Goal: Task Accomplishment & Management: Manage account settings

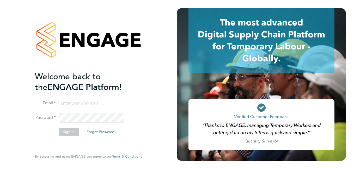
click at [92, 103] on input at bounding box center [91, 103] width 64 height 9
paste input "[EMAIL_ADDRESS][PERSON_NAME][DOMAIN_NAME]"
paste input "Divorcetech19"
type input "[EMAIL_ADDRESS][PERSON_NAME][DOMAIN_NAME]"
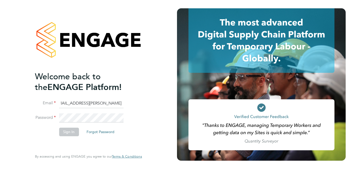
scroll to position [0, 0]
click at [96, 101] on input "[EMAIL_ADDRESS][PERSON_NAME][DOMAIN_NAME]" at bounding box center [91, 103] width 64 height 9
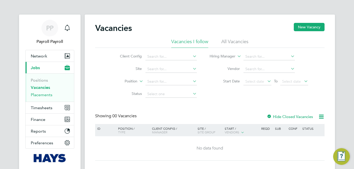
click at [45, 97] on link "Placements" at bounding box center [42, 94] width 22 height 5
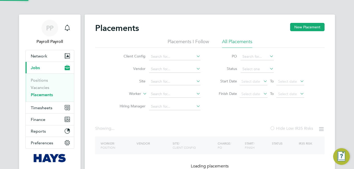
click at [229, 39] on li "All Placements" at bounding box center [237, 43] width 30 height 9
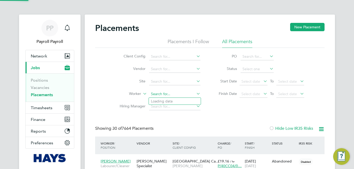
click at [156, 93] on input at bounding box center [174, 94] width 51 height 7
paste input "Mihai"
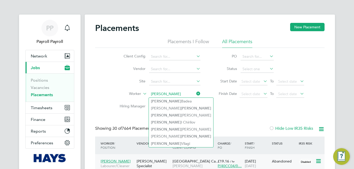
type input "Mihai"
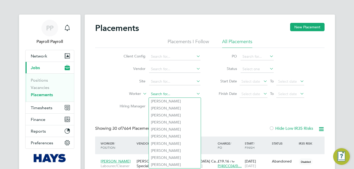
click at [177, 92] on input at bounding box center [174, 94] width 51 height 7
paste input "Mihai"
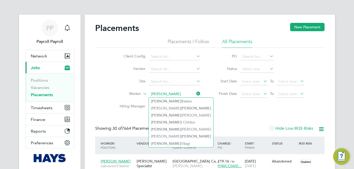
click at [178, 101] on li "Mihai Badea" at bounding box center [181, 101] width 64 height 7
type input "[PERSON_NAME]"
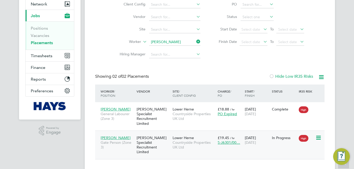
click at [159, 135] on div "[PERSON_NAME] Specialist Recruitment Limited" at bounding box center [153, 145] width 36 height 24
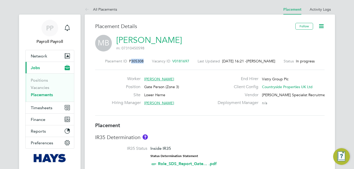
drag, startPoint x: 129, startPoint y: 61, endPoint x: 144, endPoint y: 60, distance: 15.4
click at [144, 60] on div "Placement ID P305308 Vacancy ID V0181697 Last Updated [DATE] 16:21 - [PERSON_NA…" at bounding box center [209, 61] width 229 height 5
copy span "305308"
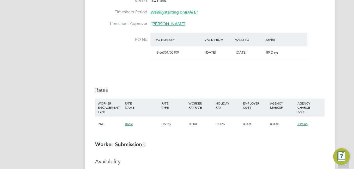
drag, startPoint x: 308, startPoint y: 125, endPoint x: 300, endPoint y: 125, distance: 8.3
click at [300, 125] on div "£19.45" at bounding box center [309, 124] width 27 height 15
click at [300, 125] on span "£19.45" at bounding box center [302, 124] width 10 height 4
click at [304, 121] on div "£19.45" at bounding box center [309, 124] width 27 height 15
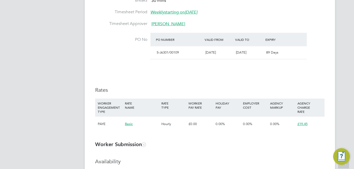
click at [301, 123] on span "£19.45" at bounding box center [302, 124] width 10 height 4
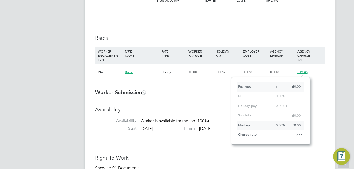
scroll to position [365, 0]
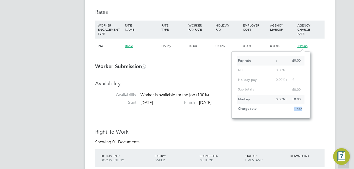
drag, startPoint x: 302, startPoint y: 109, endPoint x: 293, endPoint y: 111, distance: 9.3
click at [293, 111] on div "£19.45" at bounding box center [298, 109] width 14 height 10
copy div "19.45"
